Goal: Navigation & Orientation: Find specific page/section

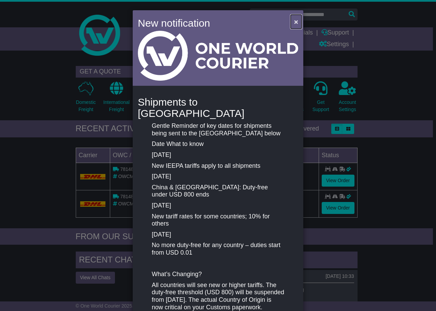
click at [294, 20] on span "×" at bounding box center [296, 22] width 4 height 8
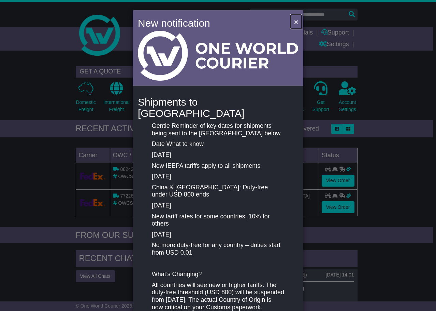
click at [296, 21] on span "×" at bounding box center [296, 22] width 4 height 8
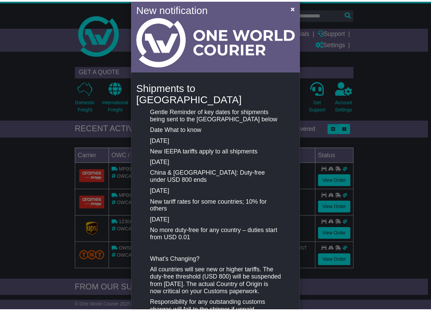
scroll to position [68, 0]
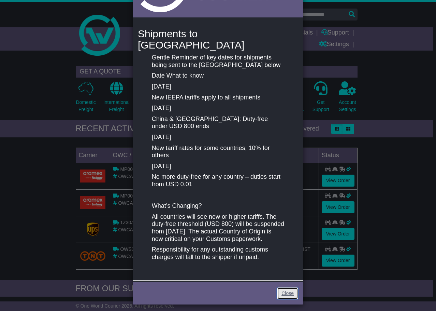
click at [280, 287] on link "Close" at bounding box center [287, 293] width 21 height 12
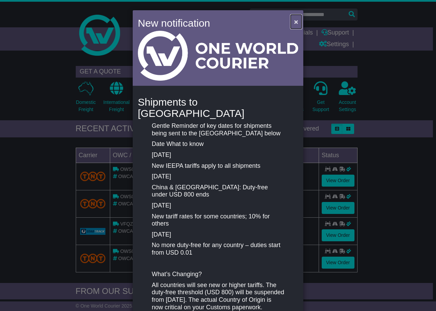
click at [296, 21] on span "×" at bounding box center [296, 22] width 4 height 8
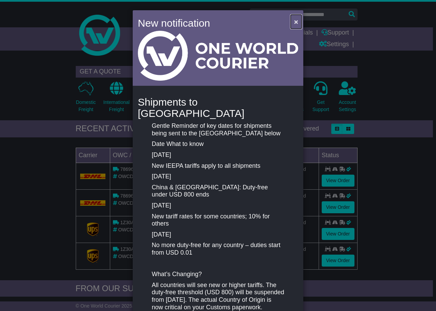
click at [294, 19] on span "×" at bounding box center [296, 22] width 4 height 8
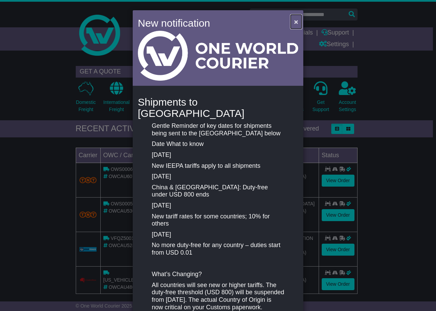
click at [295, 21] on span "×" at bounding box center [296, 22] width 4 height 8
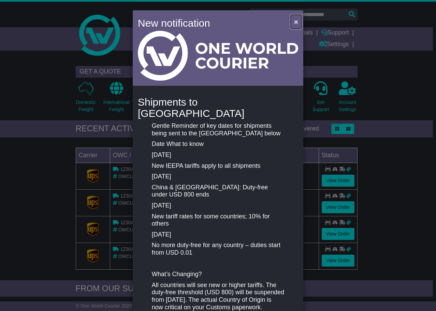
click at [294, 25] on span "×" at bounding box center [296, 22] width 4 height 8
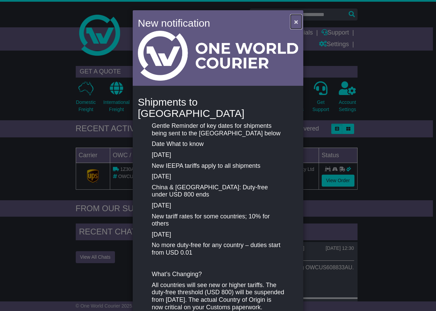
click at [294, 24] on span "×" at bounding box center [296, 22] width 4 height 8
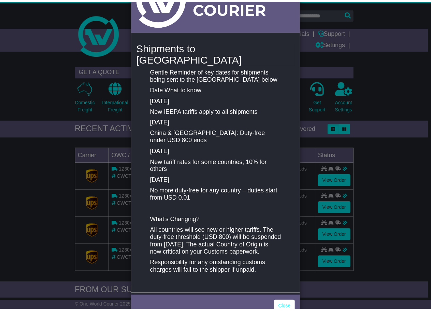
scroll to position [68, 0]
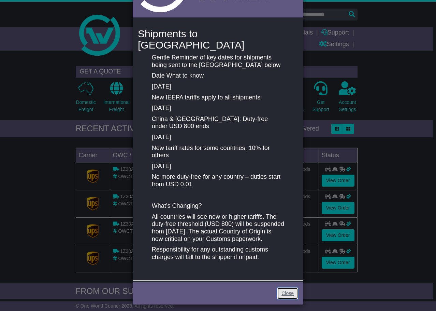
click at [280, 289] on link "Close" at bounding box center [287, 293] width 21 height 12
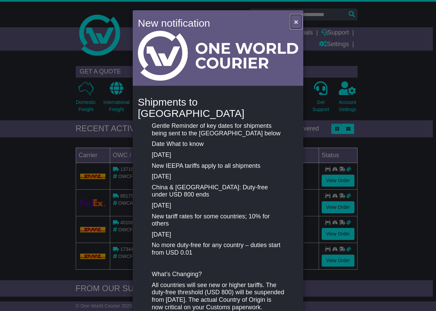
click at [297, 20] on button "×" at bounding box center [296, 22] width 11 height 14
click at [292, 20] on button "×" at bounding box center [296, 22] width 11 height 14
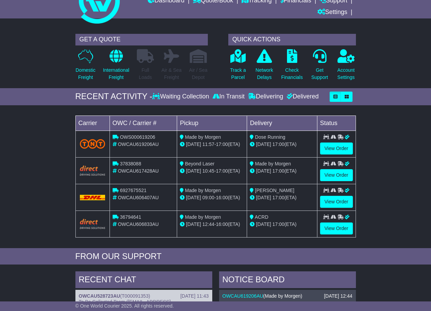
scroll to position [34, 0]
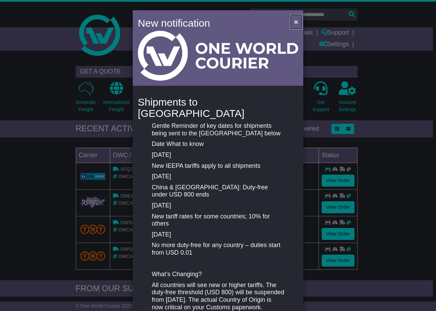
click at [291, 21] on button "×" at bounding box center [296, 22] width 11 height 14
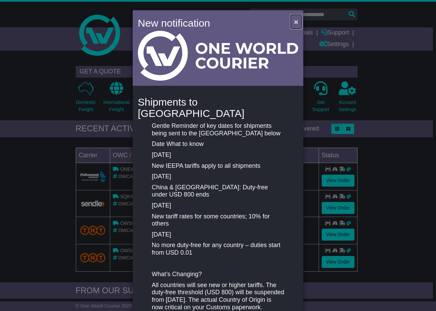
click at [294, 22] on span "×" at bounding box center [296, 22] width 4 height 8
click at [294, 21] on span "×" at bounding box center [296, 22] width 4 height 8
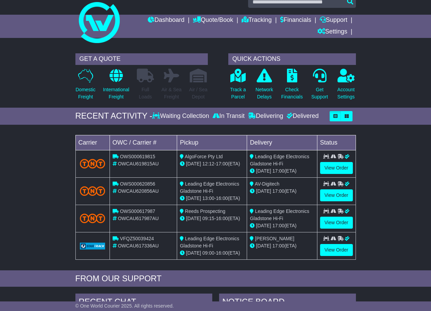
scroll to position [34, 0]
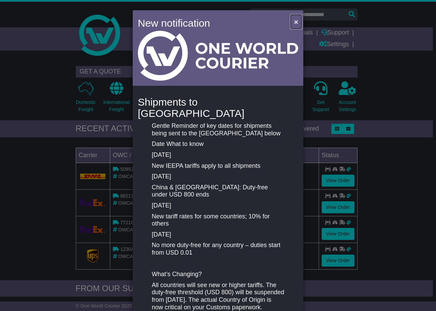
click at [292, 19] on button "×" at bounding box center [296, 22] width 11 height 14
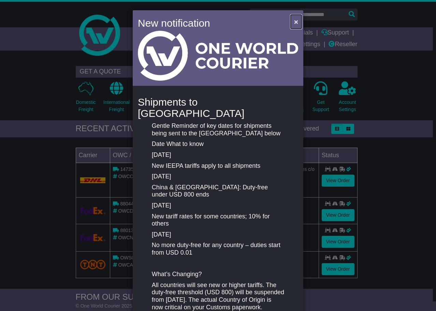
click at [297, 23] on span "×" at bounding box center [296, 22] width 4 height 8
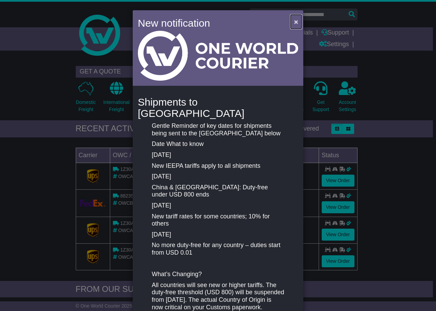
click at [295, 19] on span "×" at bounding box center [296, 22] width 4 height 8
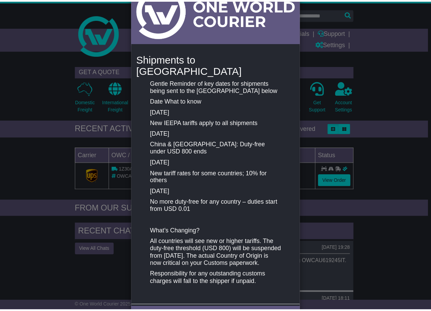
scroll to position [68, 0]
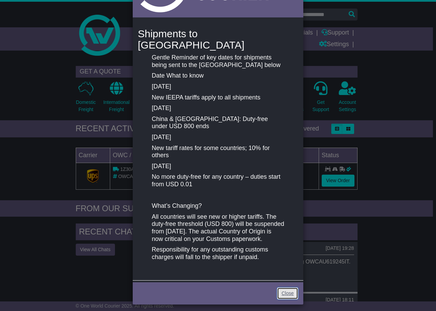
click at [285, 289] on link "Close" at bounding box center [287, 293] width 21 height 12
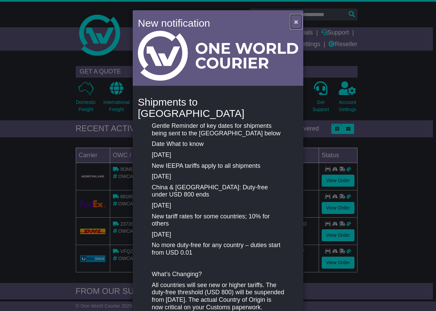
click at [294, 20] on span "×" at bounding box center [296, 22] width 4 height 8
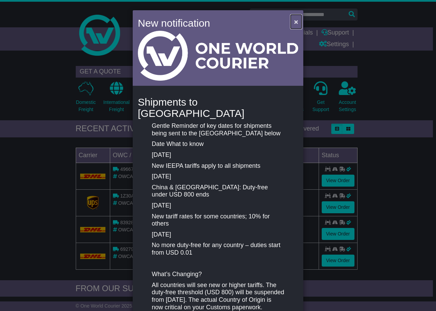
click at [292, 21] on button "×" at bounding box center [296, 22] width 11 height 14
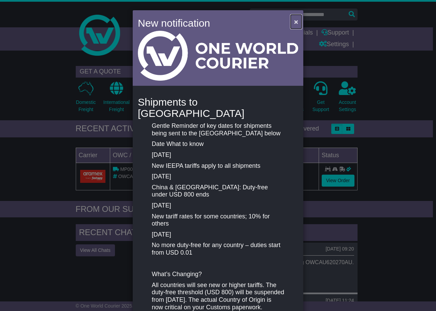
click at [295, 21] on span "×" at bounding box center [296, 22] width 4 height 8
click at [292, 19] on button "×" at bounding box center [296, 22] width 11 height 14
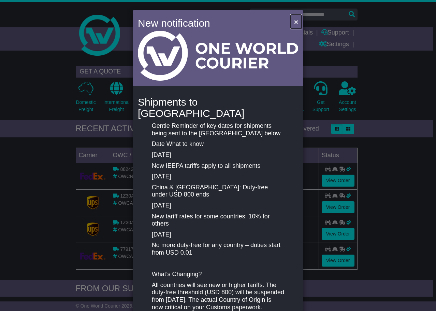
click at [294, 21] on span "×" at bounding box center [296, 22] width 4 height 8
